Goal: Information Seeking & Learning: Learn about a topic

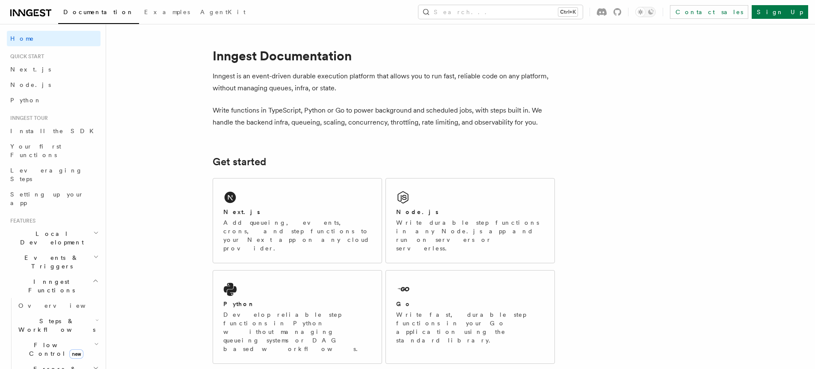
scroll to position [103, 0]
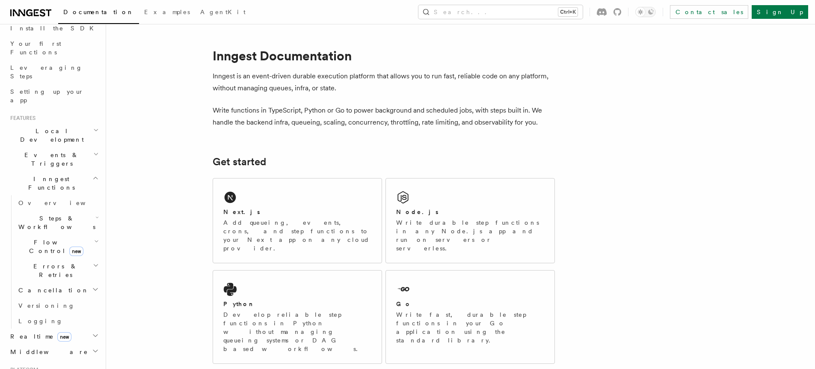
click at [54, 214] on span "Steps & Workflows" at bounding box center [55, 222] width 80 height 17
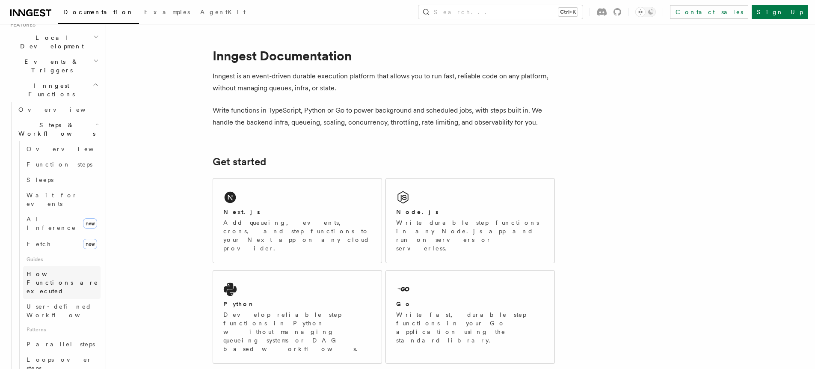
scroll to position [205, 0]
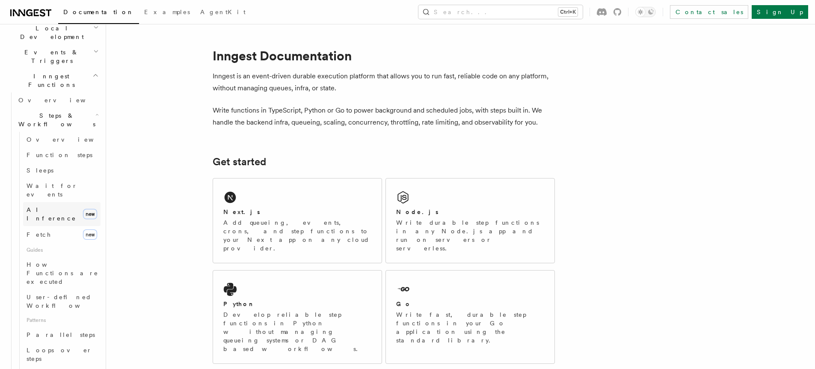
click at [51, 205] on span "AI Inference" at bounding box center [53, 213] width 53 height 17
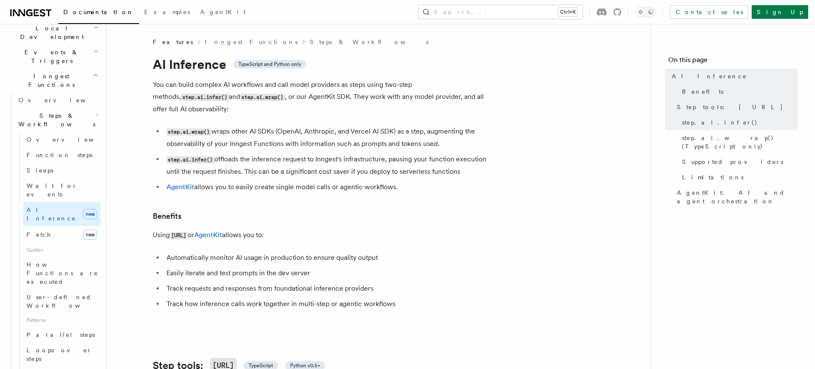
click at [187, 65] on h1 "AI Inference TypeScript and Python only" at bounding box center [324, 63] width 342 height 15
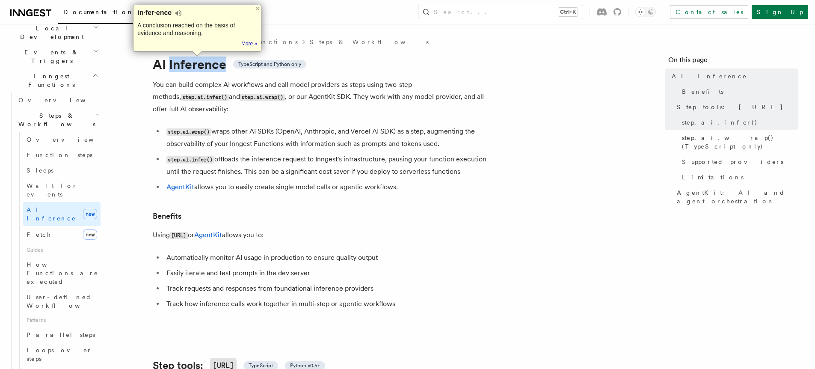
click at [182, 72] on div at bounding box center [182, 72] width 0 height 0
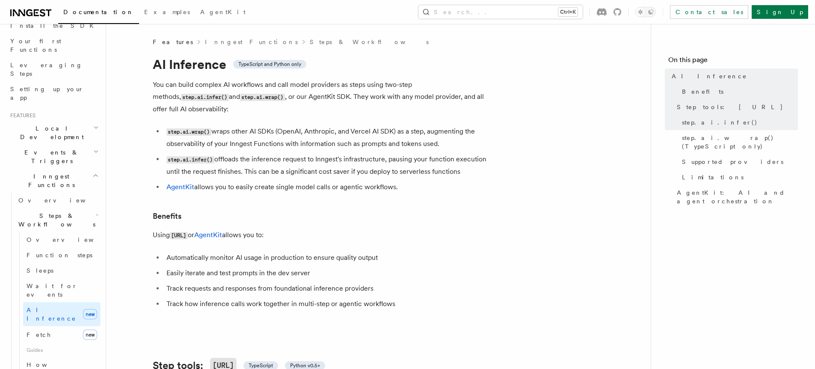
scroll to position [103, 0]
click at [92, 174] on icon "button" at bounding box center [95, 177] width 6 height 7
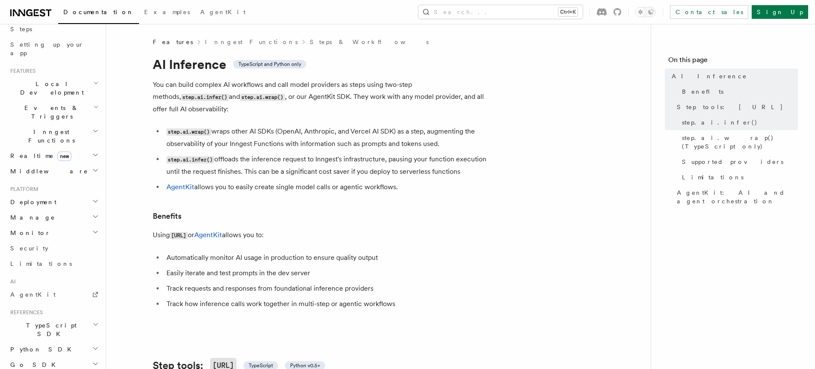
scroll to position [208, 0]
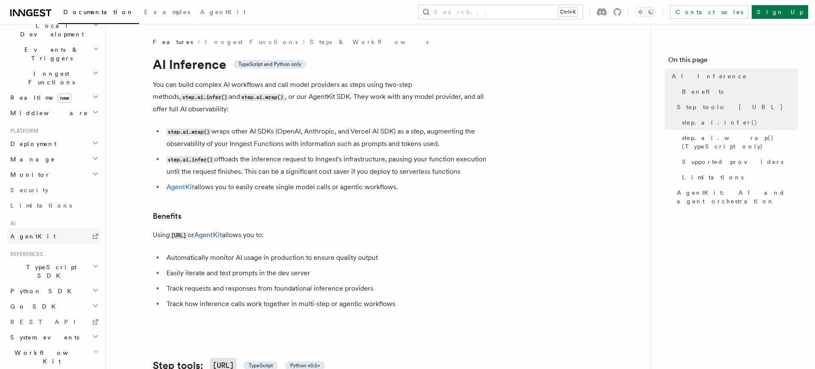
click at [43, 228] on link "AgentKit" at bounding box center [54, 235] width 94 height 15
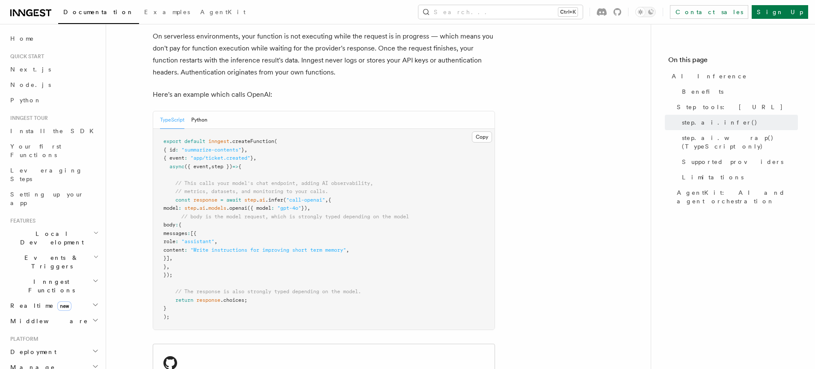
scroll to position [462, 0]
